Goal: Task Accomplishment & Management: Manage account settings

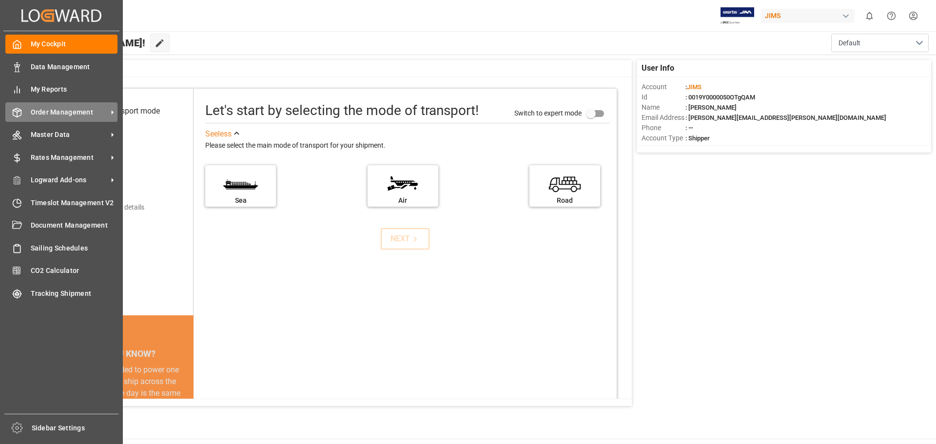
click at [42, 115] on span "Order Management" at bounding box center [69, 112] width 77 height 10
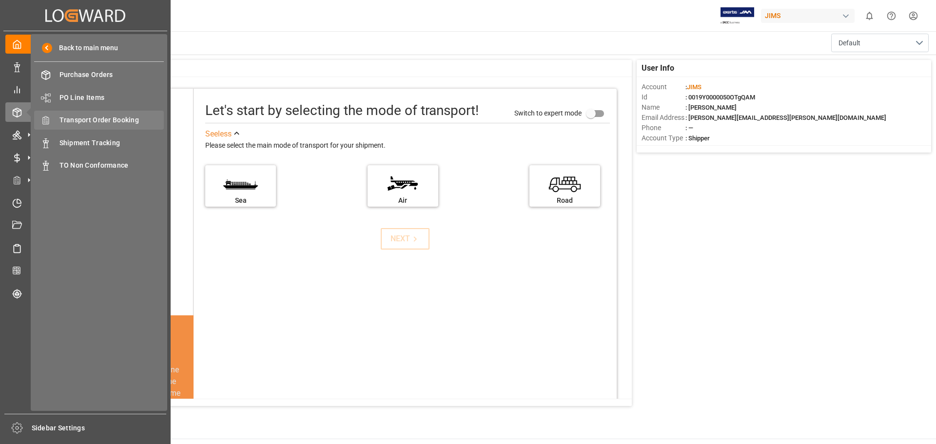
click at [101, 120] on span "Transport Order Booking" at bounding box center [111, 120] width 105 height 10
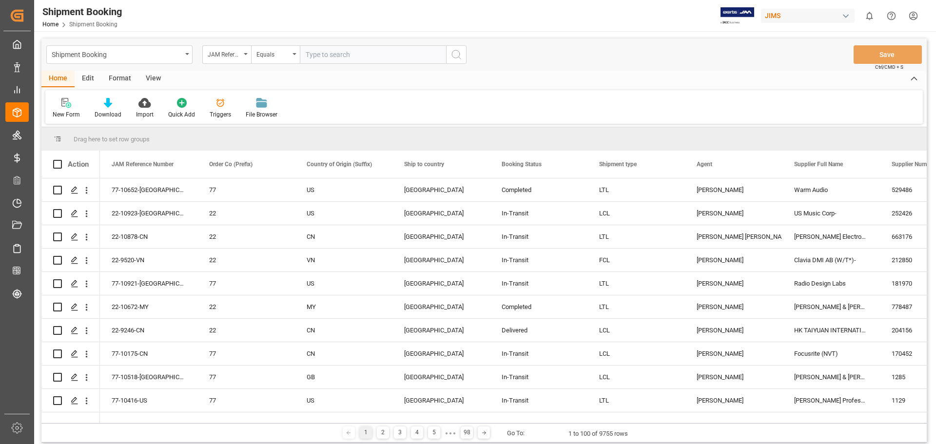
click at [326, 56] on input "text" at bounding box center [373, 54] width 146 height 19
type input "77-10760-us"
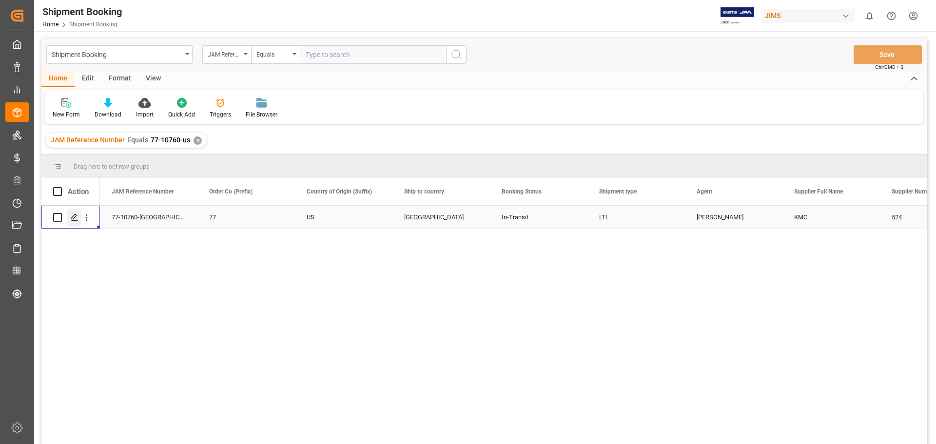
click at [74, 220] on icon "Press SPACE to select this row." at bounding box center [75, 218] width 8 height 8
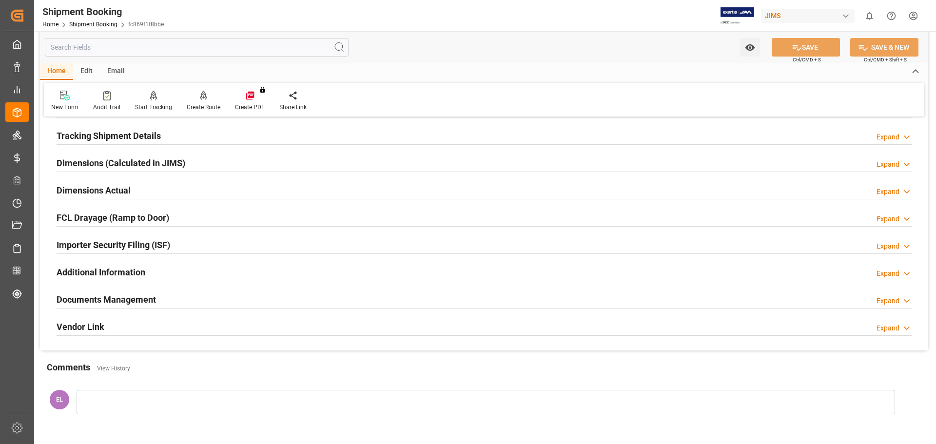
scroll to position [162, 0]
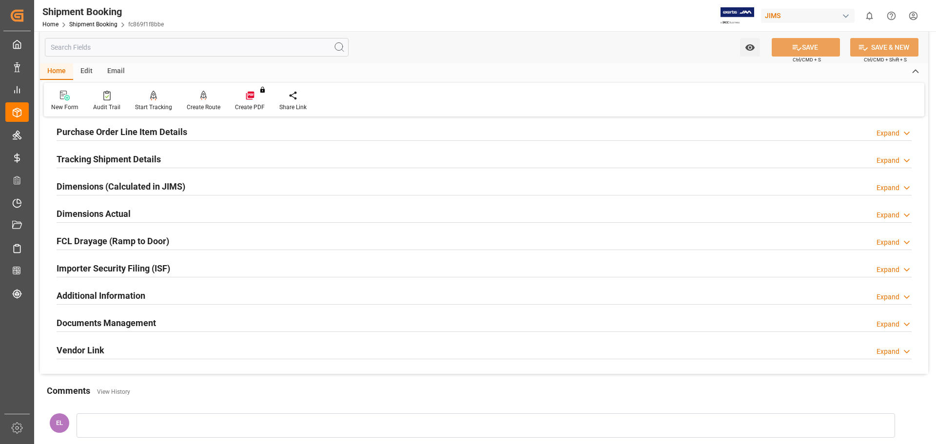
click at [76, 159] on h2 "Tracking Shipment Details" at bounding box center [109, 159] width 104 height 13
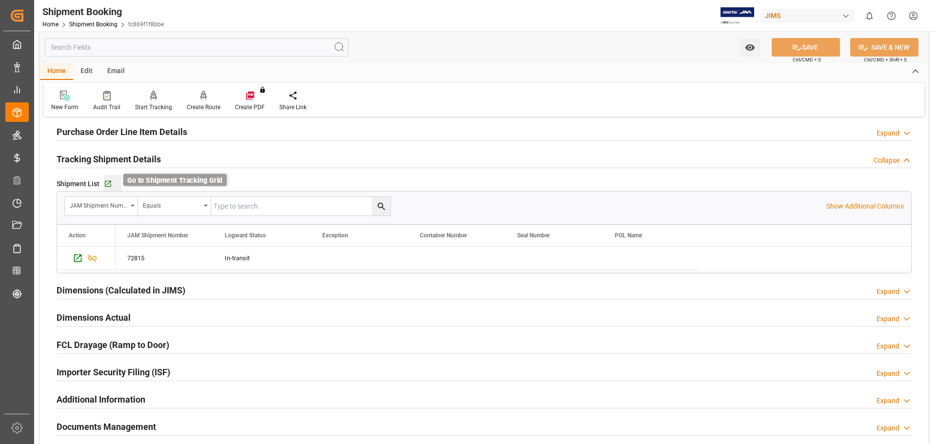
click at [107, 183] on icon "button" at bounding box center [108, 184] width 6 height 6
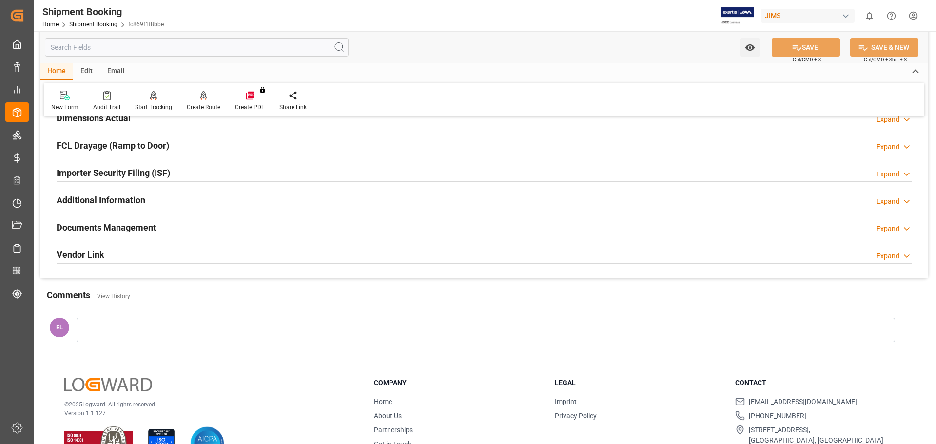
scroll to position [392, 0]
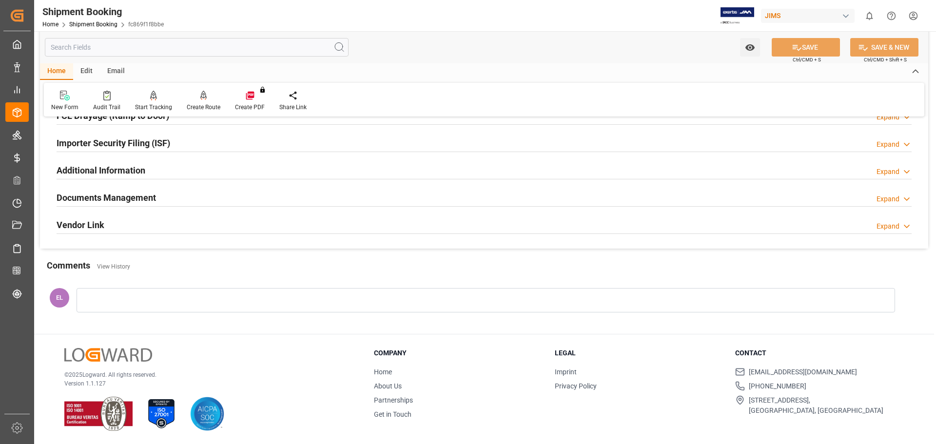
click at [129, 199] on h2 "Documents Management" at bounding box center [106, 197] width 99 height 13
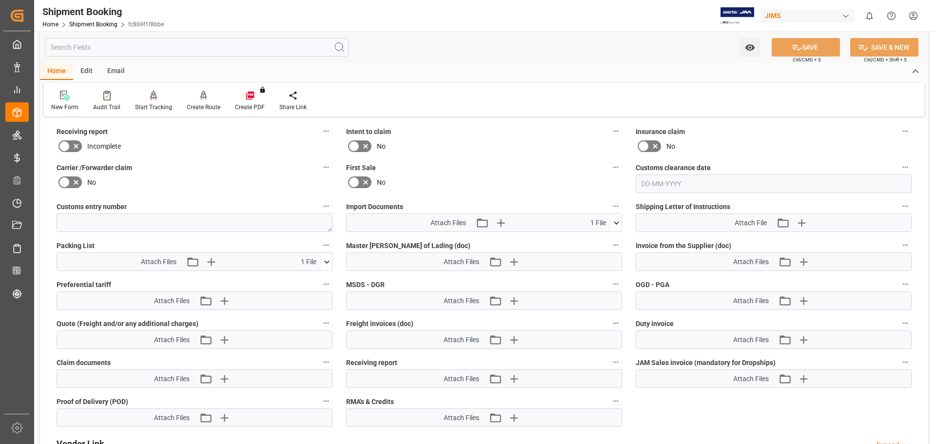
scroll to position [717, 0]
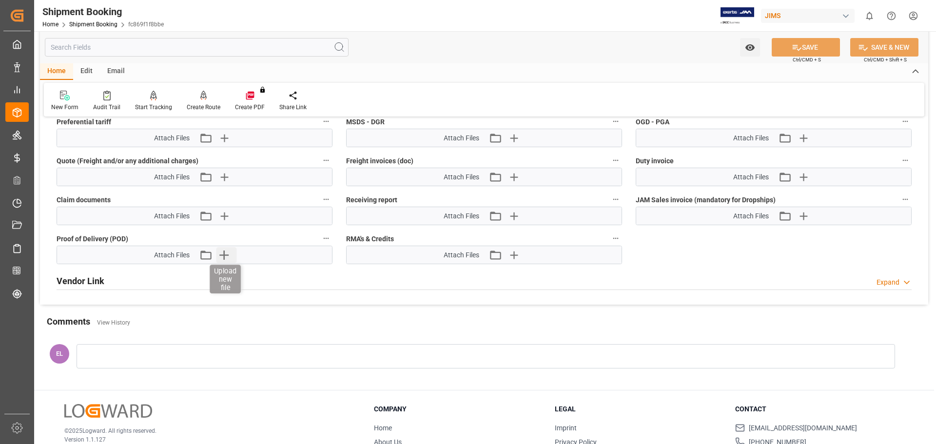
click at [224, 251] on icon "button" at bounding box center [223, 255] width 9 height 9
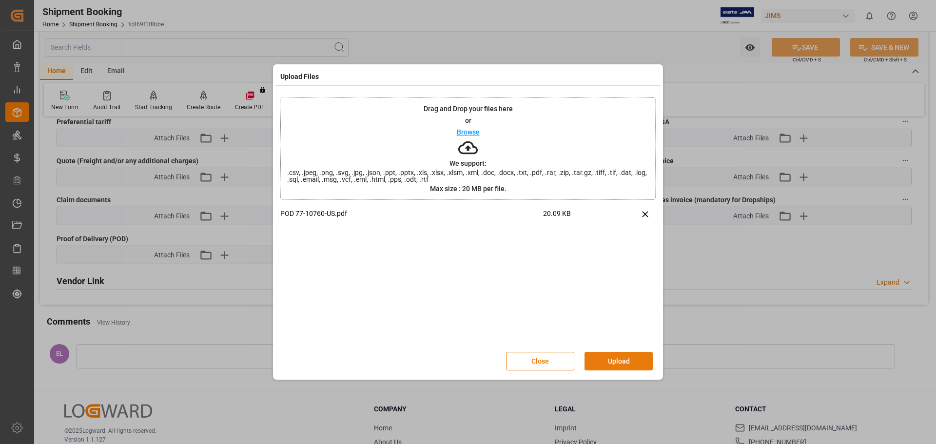
click at [605, 364] on button "Upload" at bounding box center [619, 361] width 68 height 19
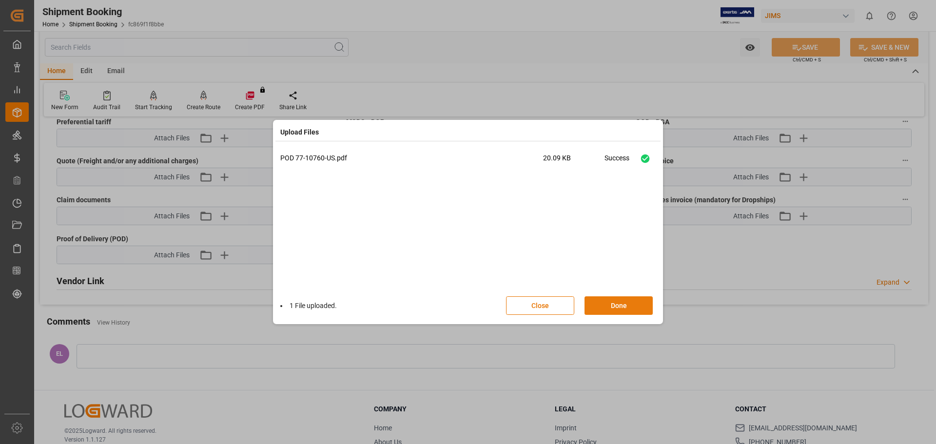
click at [605, 299] on button "Done" at bounding box center [619, 305] width 68 height 19
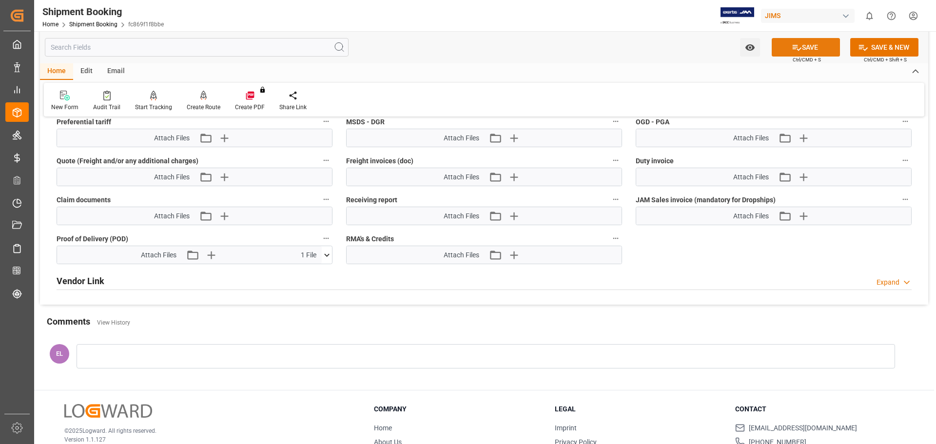
click at [808, 48] on button "SAVE" at bounding box center [806, 47] width 68 height 19
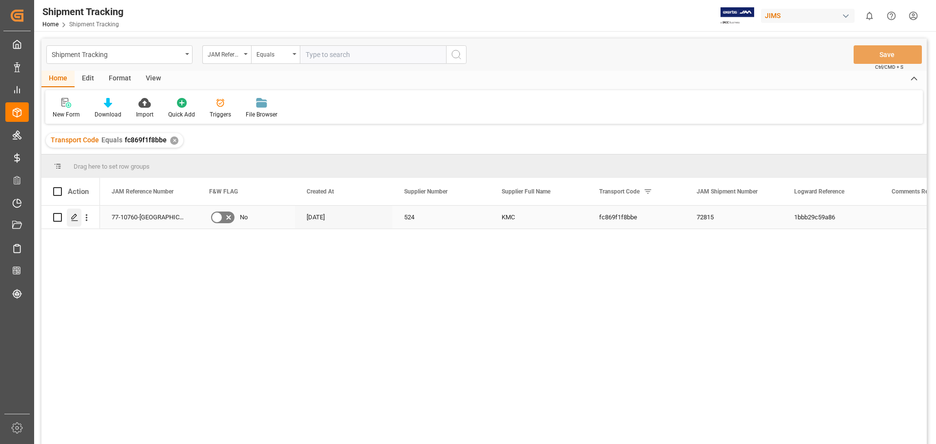
click at [72, 217] on icon "Press SPACE to select this row." at bounding box center [75, 218] width 8 height 8
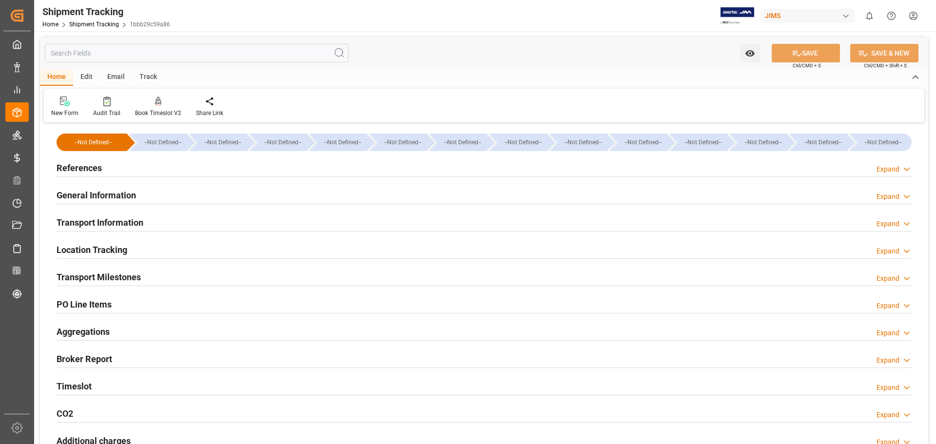
click at [76, 194] on h2 "General Information" at bounding box center [96, 195] width 79 height 13
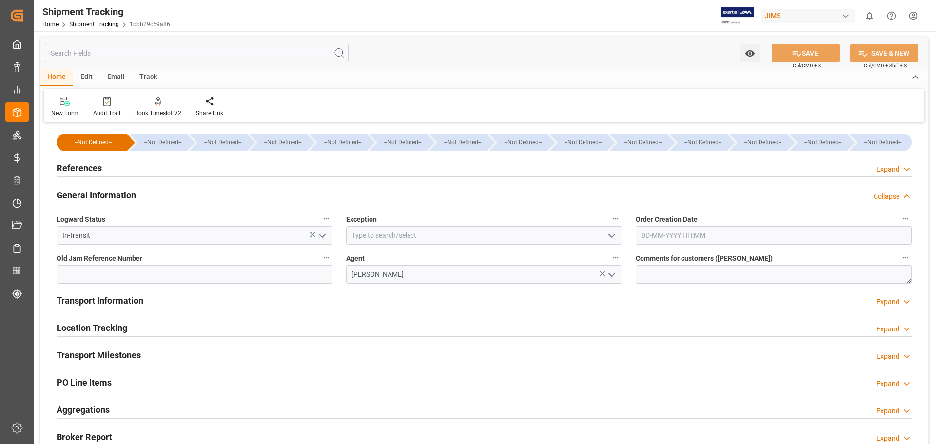
click at [613, 237] on icon "open menu" at bounding box center [612, 236] width 12 height 12
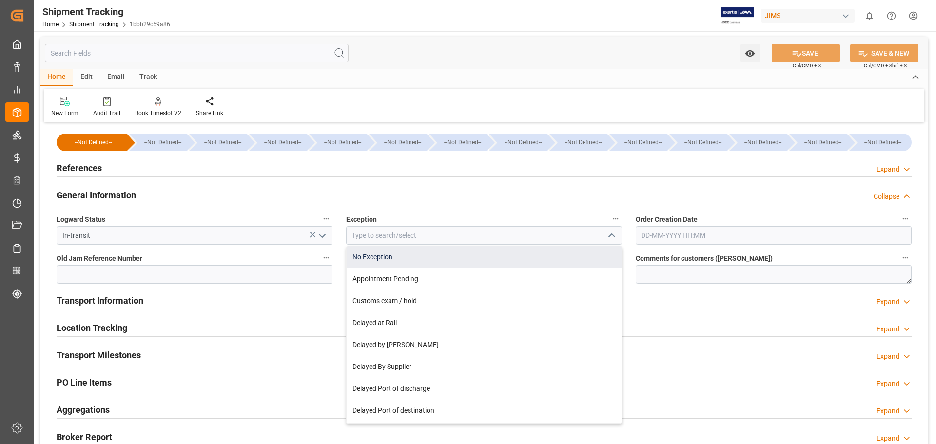
click at [592, 256] on div "No Exception" at bounding box center [484, 257] width 275 height 22
type input "No Exception"
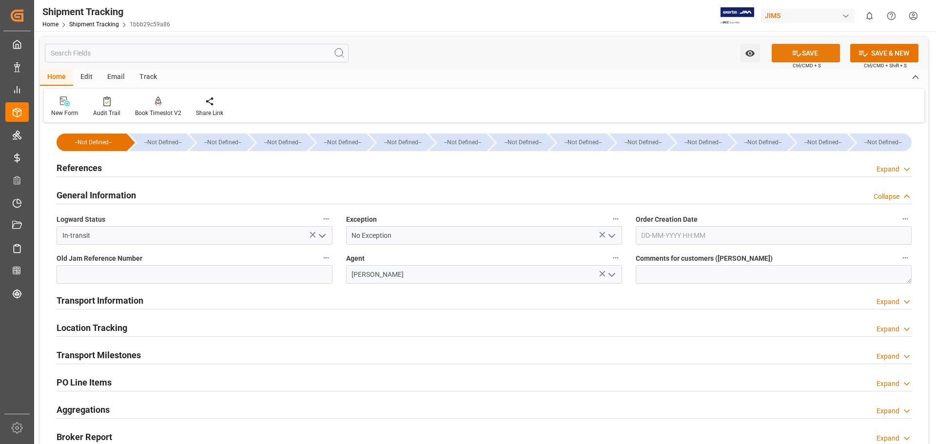
click at [828, 54] on button "SAVE" at bounding box center [806, 53] width 68 height 19
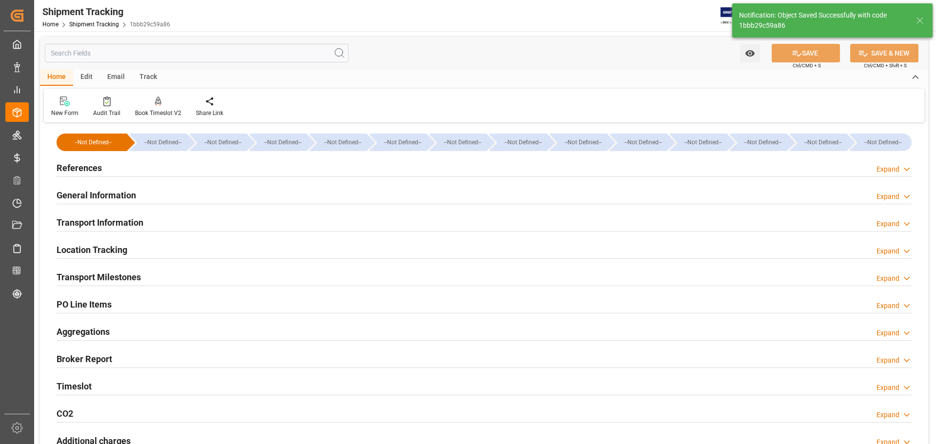
click at [109, 276] on h2 "Transport Milestones" at bounding box center [99, 277] width 84 height 13
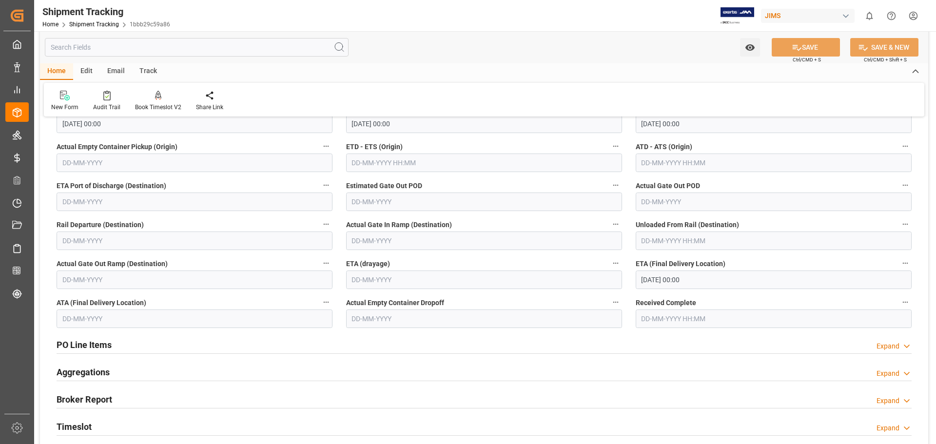
scroll to position [162, 0]
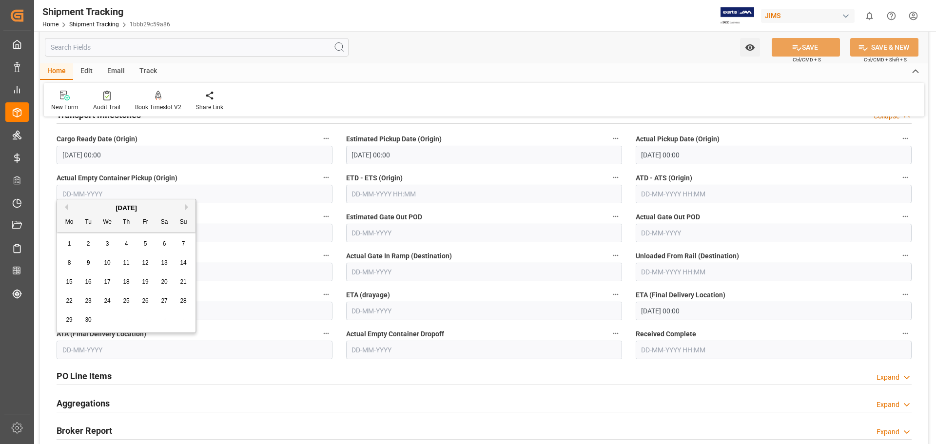
click at [75, 348] on input "text" at bounding box center [195, 350] width 276 height 19
click at [71, 263] on span "8" at bounding box center [69, 262] width 3 height 7
type input "08-09-2025"
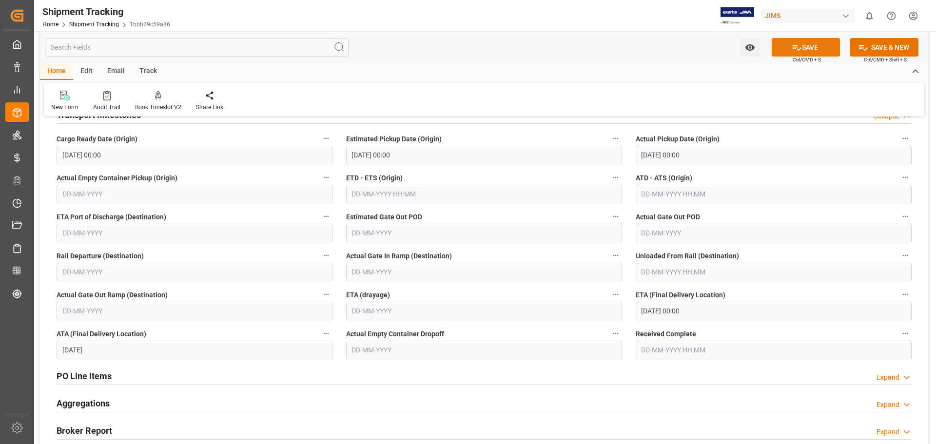
click at [808, 49] on button "SAVE" at bounding box center [806, 47] width 68 height 19
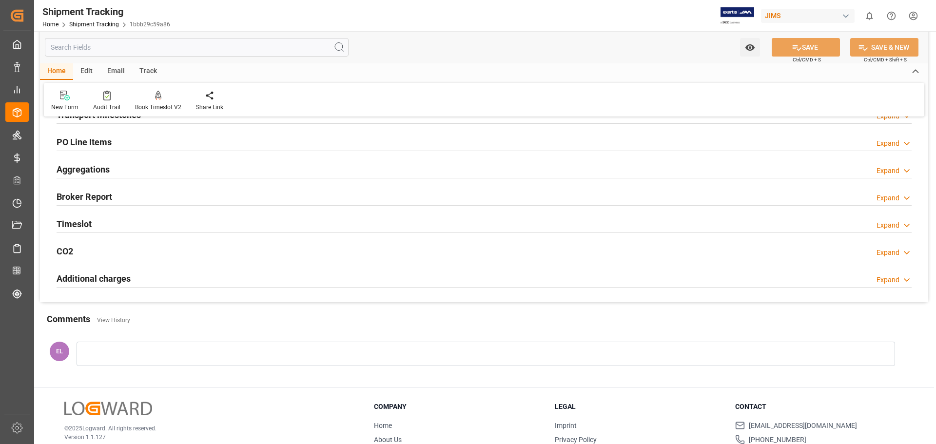
scroll to position [0, 0]
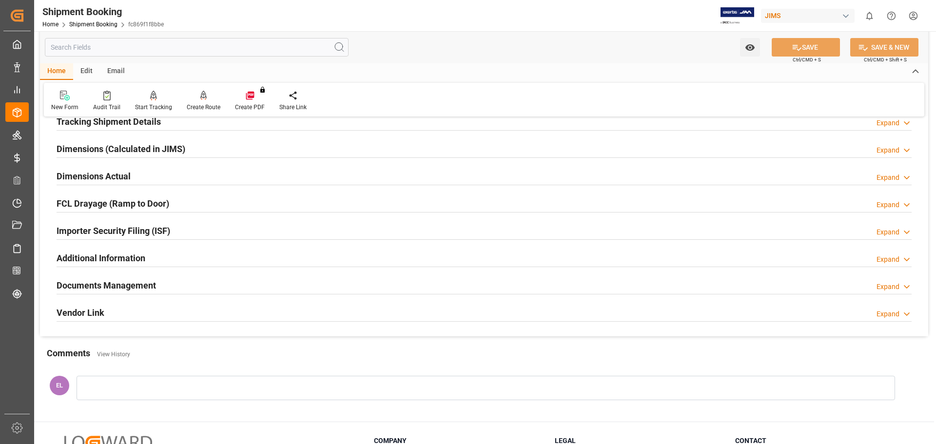
scroll to position [288, 0]
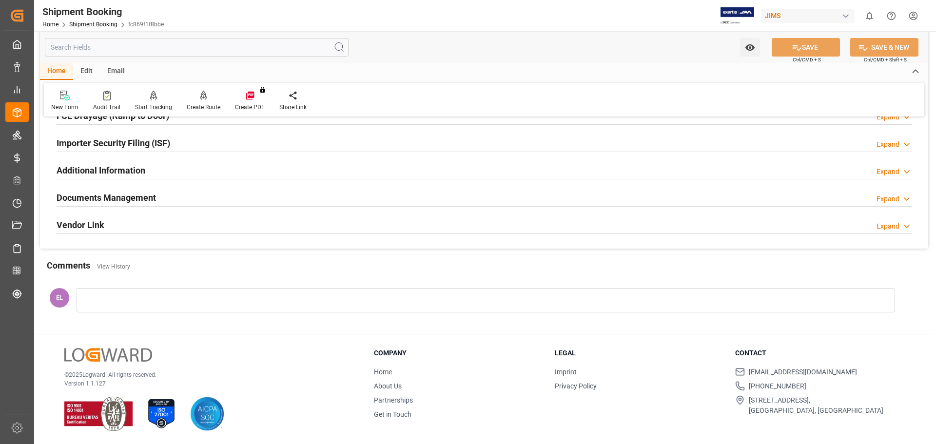
drag, startPoint x: 130, startPoint y: 195, endPoint x: 147, endPoint y: 199, distance: 17.6
click at [130, 195] on h2 "Documents Management" at bounding box center [106, 197] width 99 height 13
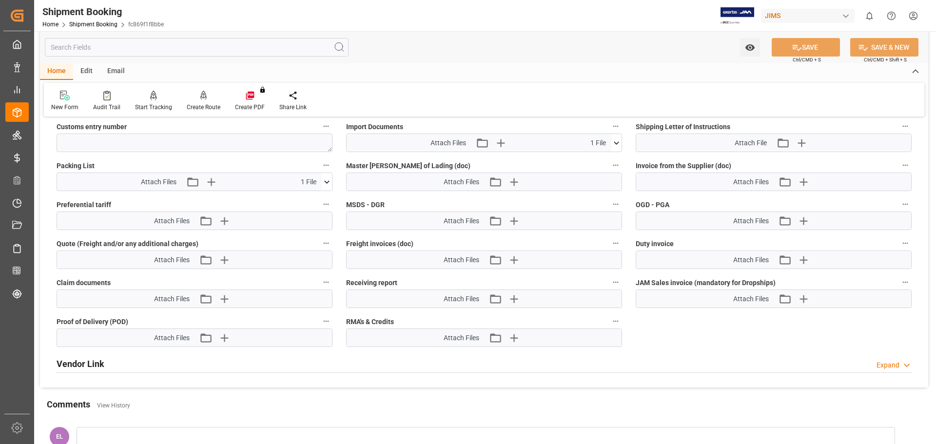
scroll to position [532, 0]
click at [230, 336] on icon "button" at bounding box center [224, 337] width 16 height 16
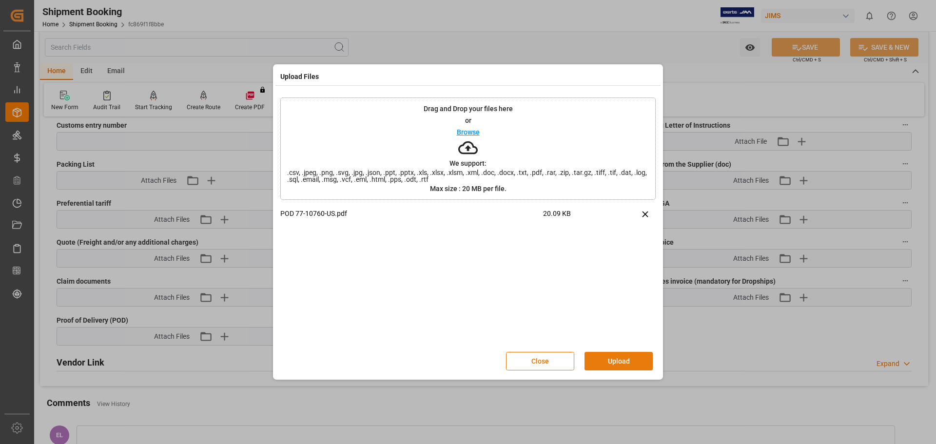
click at [613, 361] on button "Upload" at bounding box center [619, 361] width 68 height 19
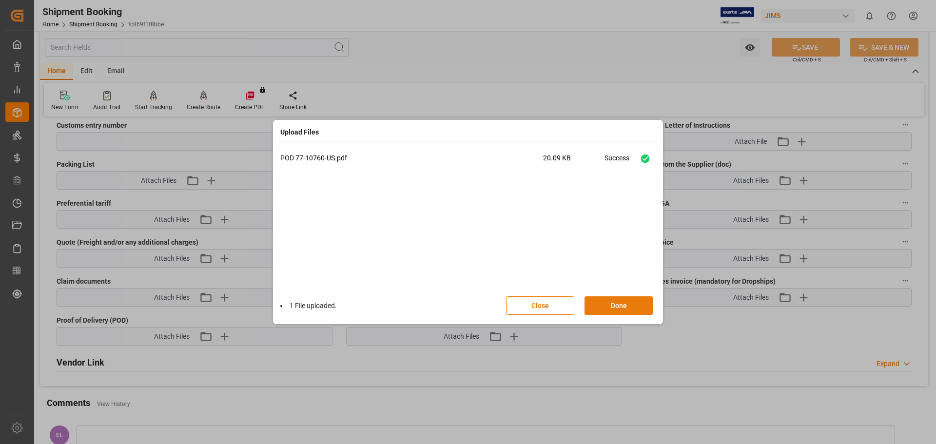
click at [605, 302] on button "Done" at bounding box center [619, 305] width 68 height 19
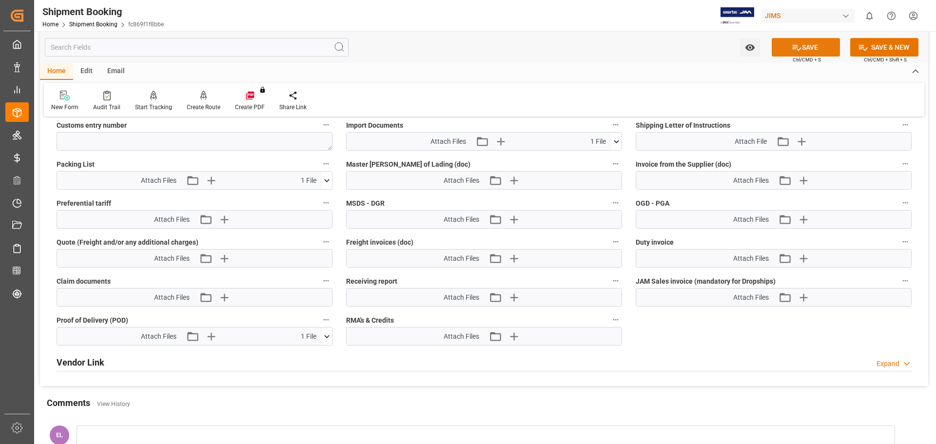
click at [809, 50] on button "SAVE" at bounding box center [806, 47] width 68 height 19
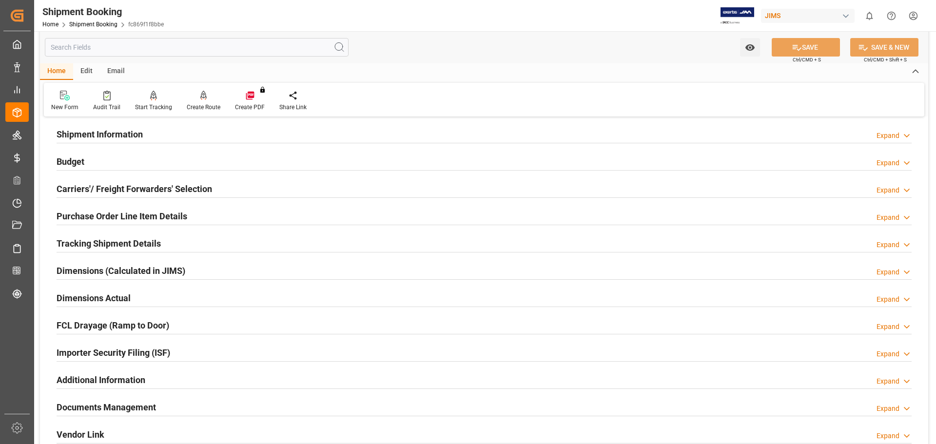
scroll to position [0, 0]
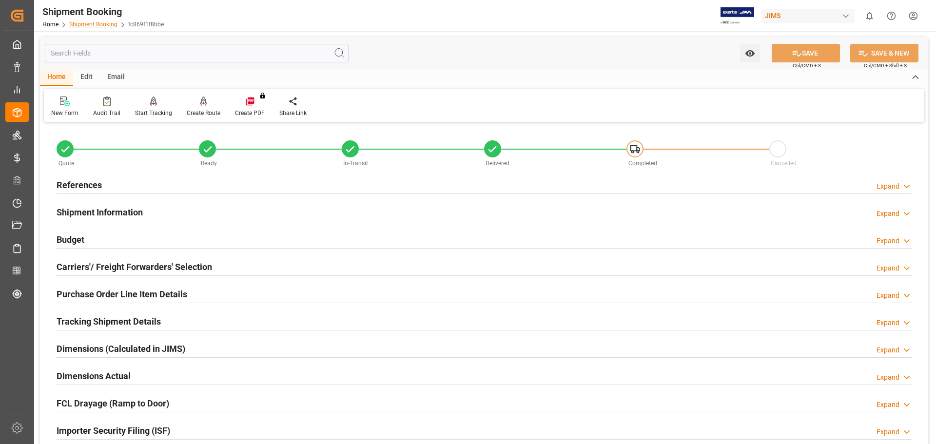
click at [88, 23] on link "Shipment Booking" at bounding box center [93, 24] width 48 height 7
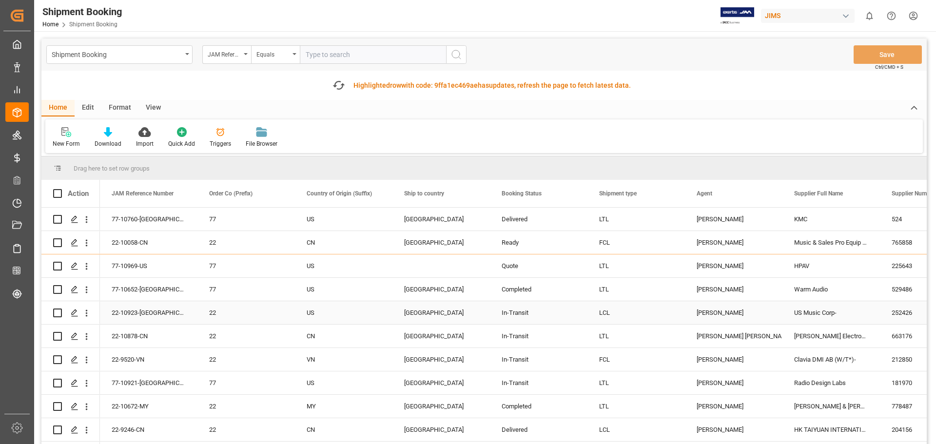
scroll to position [325, 0]
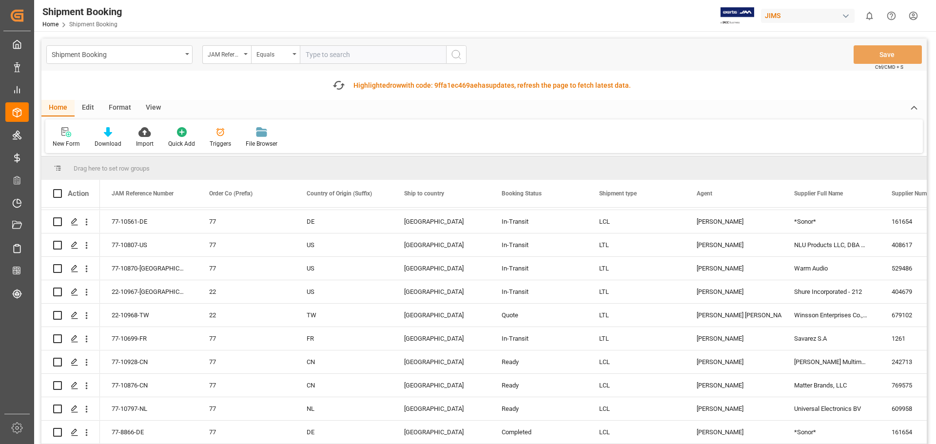
click at [405, 59] on input "text" at bounding box center [373, 54] width 146 height 19
type input "77-10918-[GEOGRAPHIC_DATA]"
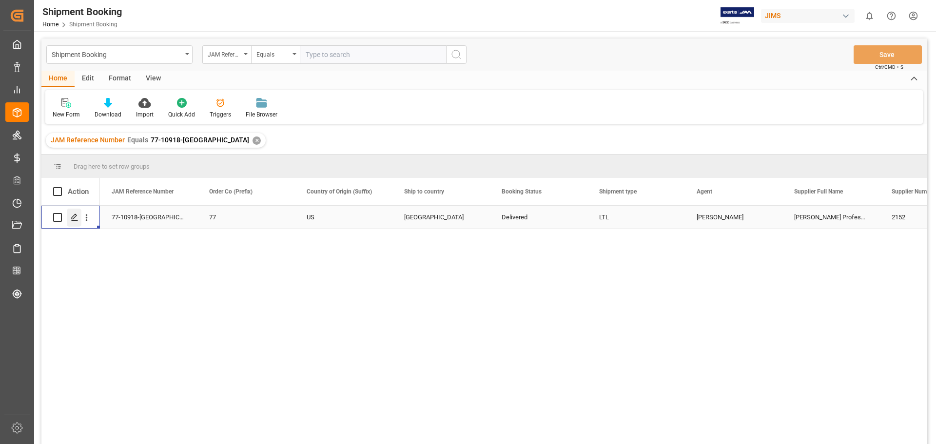
click at [71, 221] on icon "Press SPACE to select this row." at bounding box center [75, 218] width 8 height 8
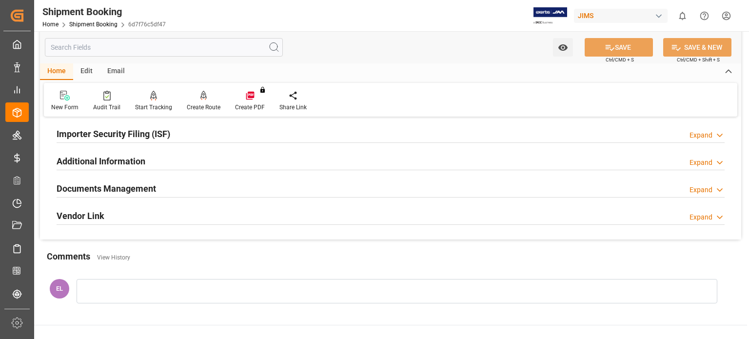
scroll to position [325, 0]
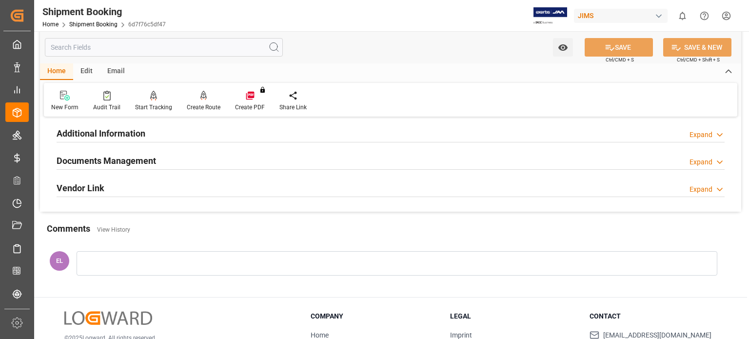
click at [118, 160] on h2 "Documents Management" at bounding box center [106, 160] width 99 height 13
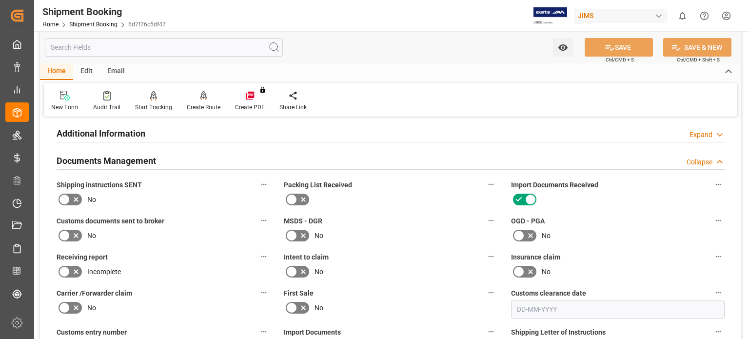
click at [69, 234] on icon at bounding box center [65, 236] width 12 height 12
click at [0, 0] on input "checkbox" at bounding box center [0, 0] width 0 height 0
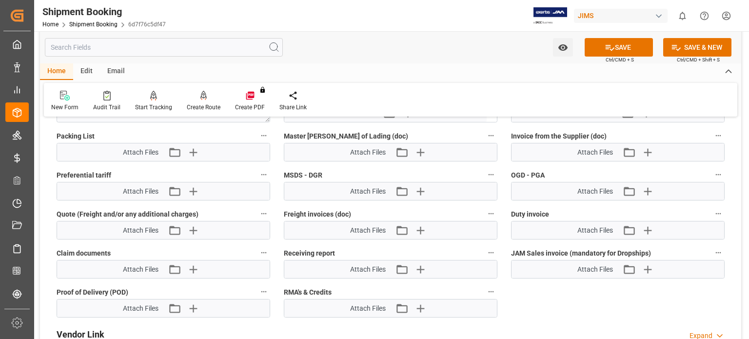
scroll to position [569, 0]
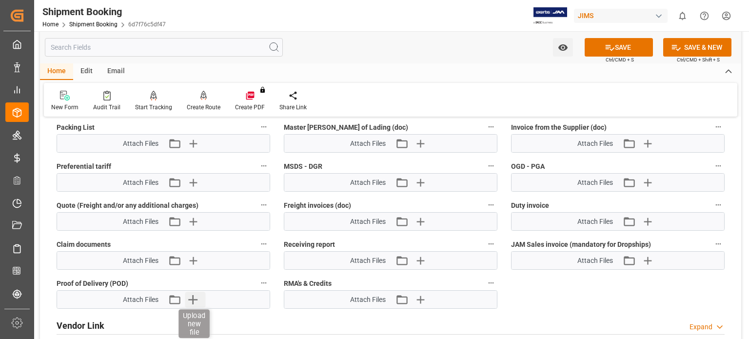
click at [194, 294] on icon "button" at bounding box center [193, 300] width 16 height 16
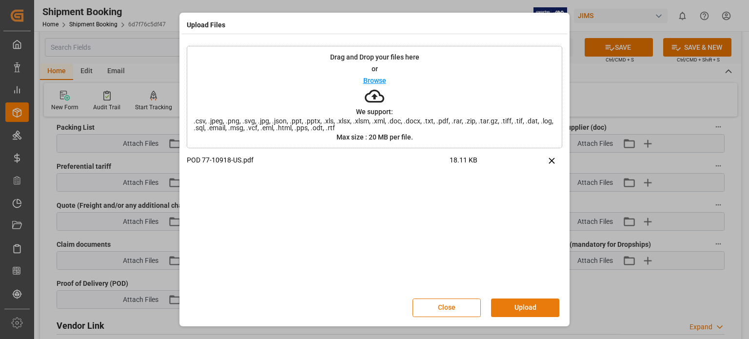
click at [497, 304] on button "Upload" at bounding box center [525, 307] width 68 height 19
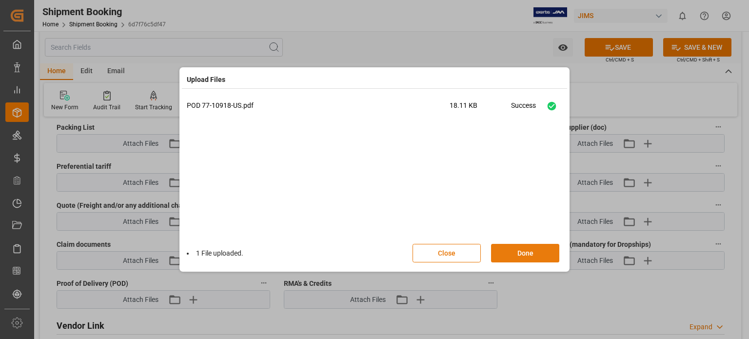
click at [532, 253] on button "Done" at bounding box center [525, 253] width 68 height 19
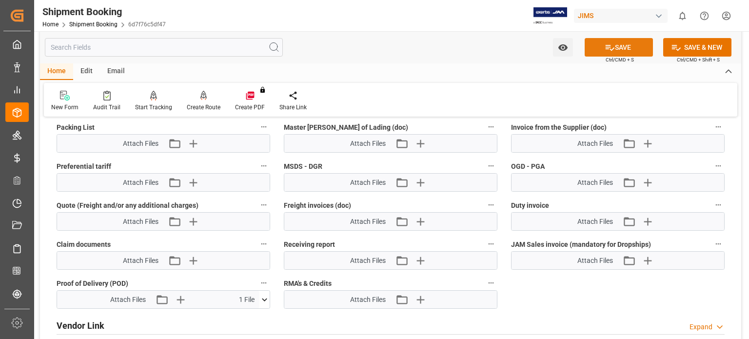
click at [615, 47] on button "SAVE" at bounding box center [619, 47] width 68 height 19
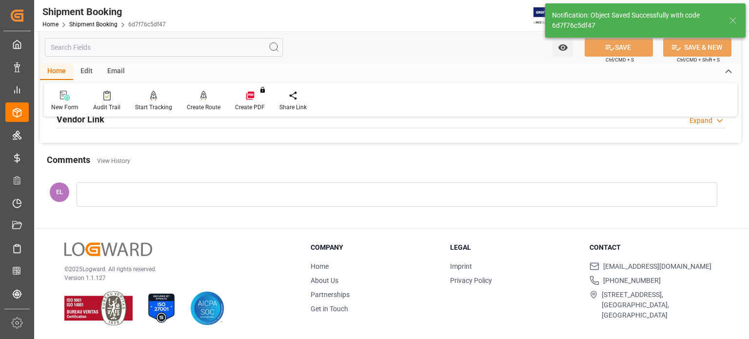
scroll to position [189, 0]
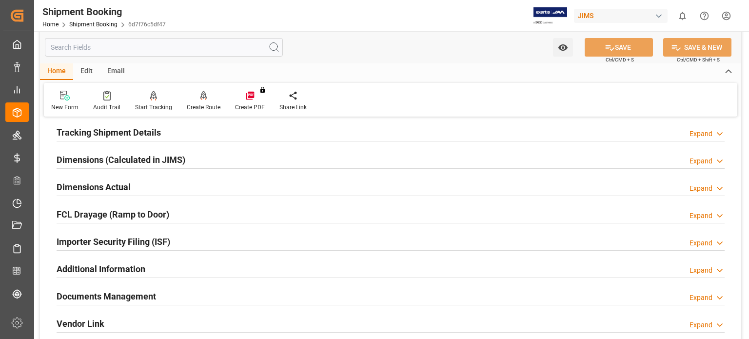
drag, startPoint x: 129, startPoint y: 297, endPoint x: 179, endPoint y: 304, distance: 51.1
click at [129, 297] on h2 "Documents Management" at bounding box center [106, 296] width 99 height 13
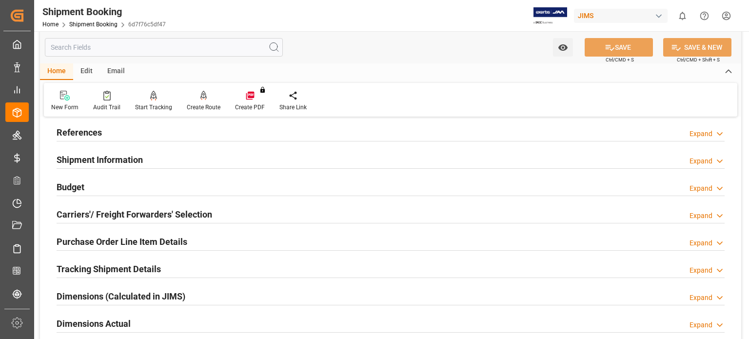
scroll to position [81, 0]
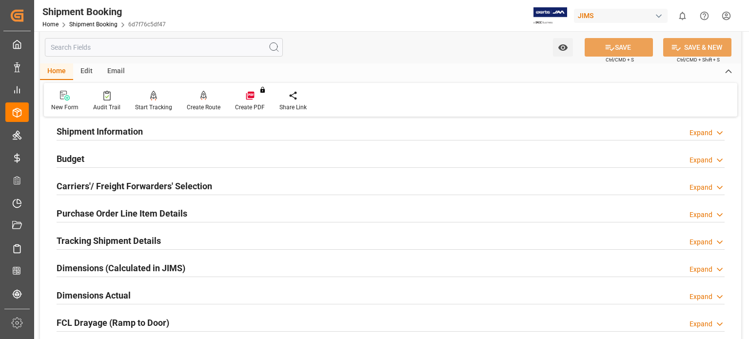
click at [121, 240] on h2 "Tracking Shipment Details" at bounding box center [109, 240] width 104 height 13
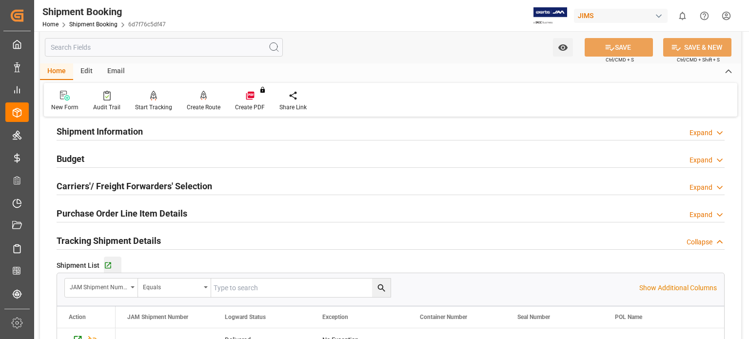
click at [113, 267] on div "Go to Shipment Tracking Grid" at bounding box center [113, 265] width 18 height 8
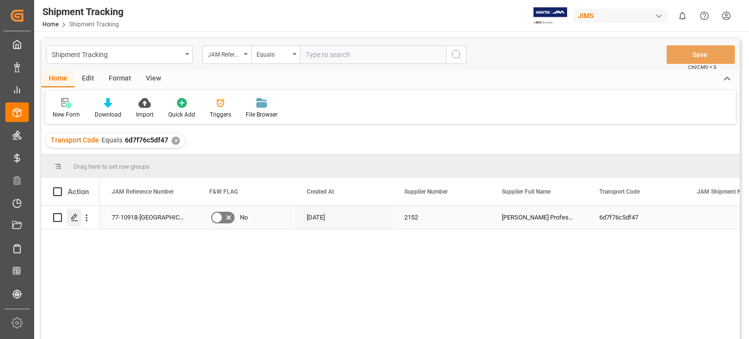
click at [76, 218] on icon "Press SPACE to select this row." at bounding box center [75, 218] width 8 height 8
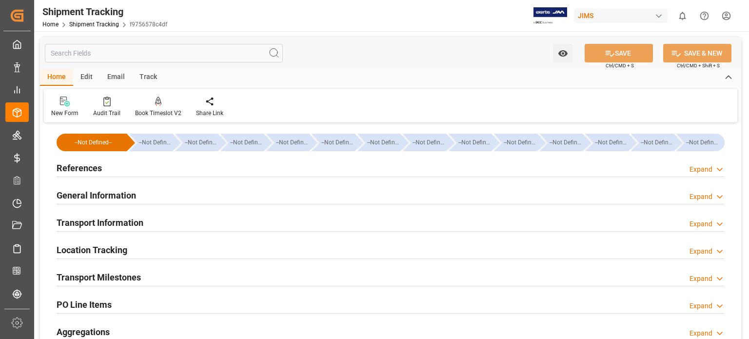
type input "05-09-2025 00:00"
type input "08-09-2025 00:00"
type input "05-09-2025"
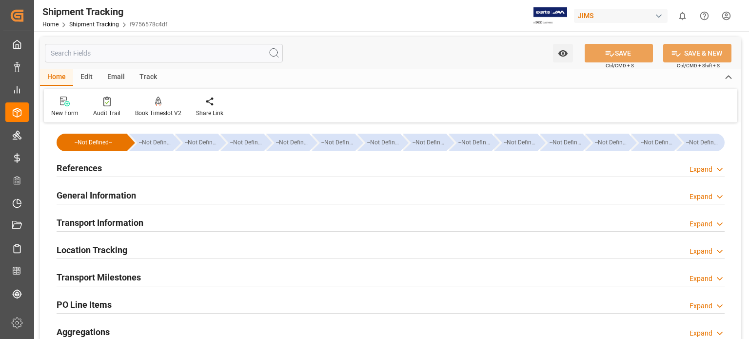
type input "08-09-2025"
type input "06-09-2025"
type input "08-09-2025"
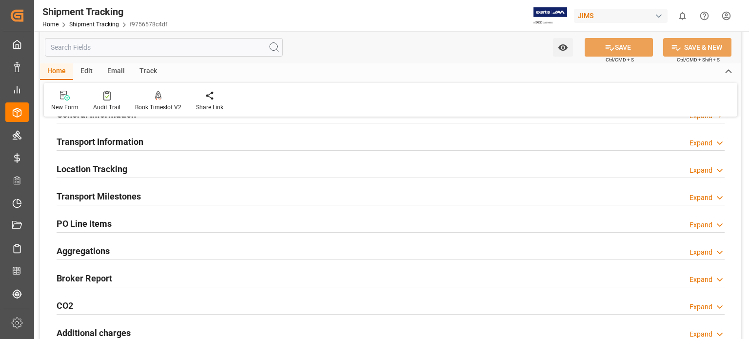
click at [132, 199] on h2 "Transport Milestones" at bounding box center [99, 196] width 84 height 13
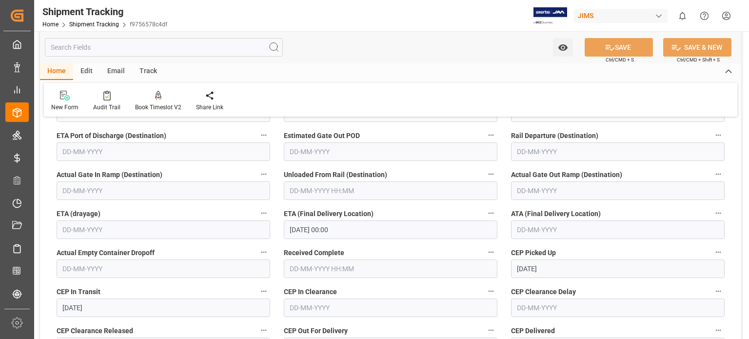
scroll to position [325, 0]
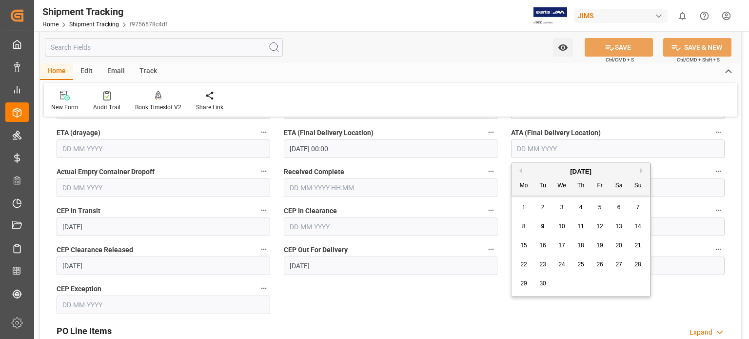
click at [536, 148] on input "text" at bounding box center [618, 148] width 214 height 19
click at [527, 228] on div "8" at bounding box center [524, 227] width 12 height 12
type input "08-09-2025"
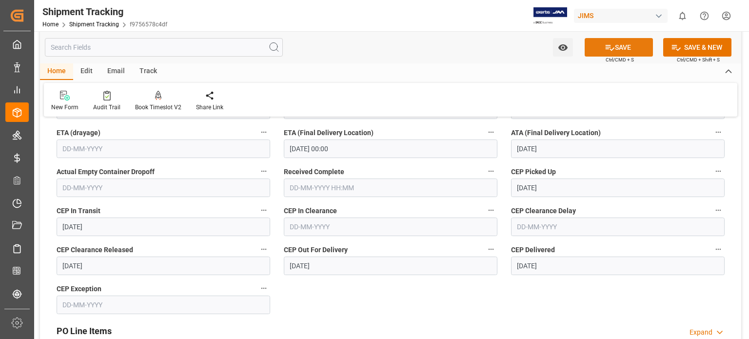
click at [618, 49] on button "SAVE" at bounding box center [619, 47] width 68 height 19
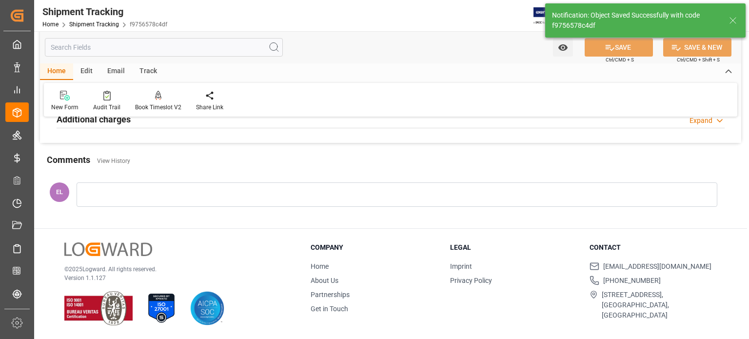
scroll to position [0, 0]
